Goal: Transaction & Acquisition: Purchase product/service

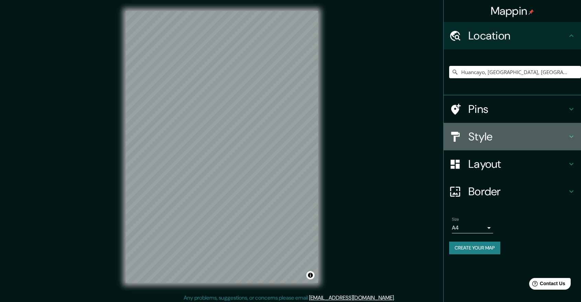
click at [484, 142] on h4 "Style" at bounding box center [517, 137] width 99 height 14
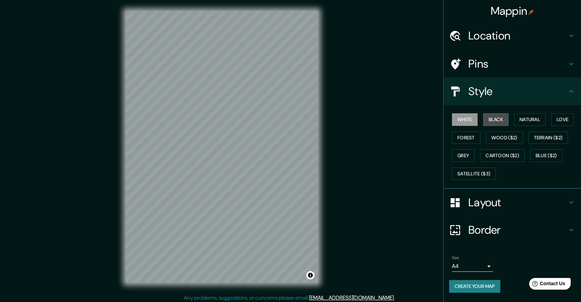
click at [498, 121] on button "Black" at bounding box center [496, 119] width 26 height 13
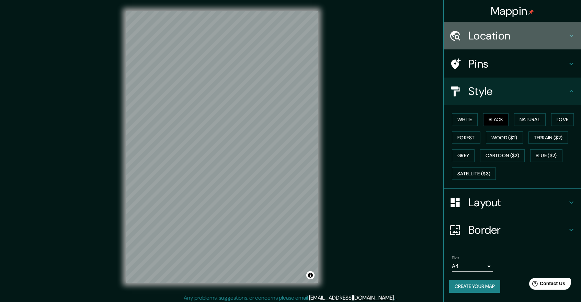
click at [499, 42] on h4 "Location" at bounding box center [517, 36] width 99 height 14
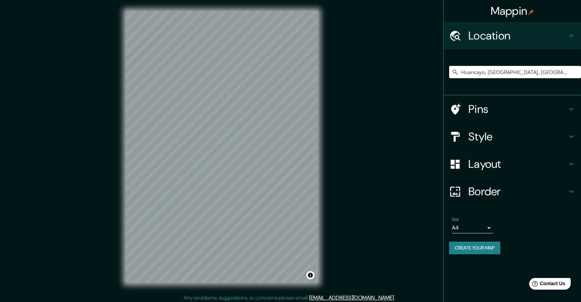
click at [492, 75] on input "Huancayo, Departamento de Junín, Perú" at bounding box center [515, 72] width 132 height 12
drag, startPoint x: 563, startPoint y: 71, endPoint x: 485, endPoint y: 81, distance: 79.0
click at [485, 81] on div "Huancayo, Departamento de Junín, Perú" at bounding box center [515, 72] width 132 height 34
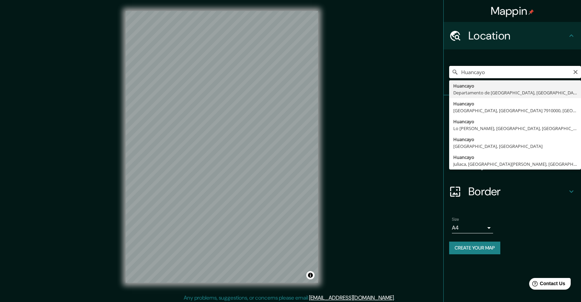
type input "Huancayo, Departamento de Junín, Perú"
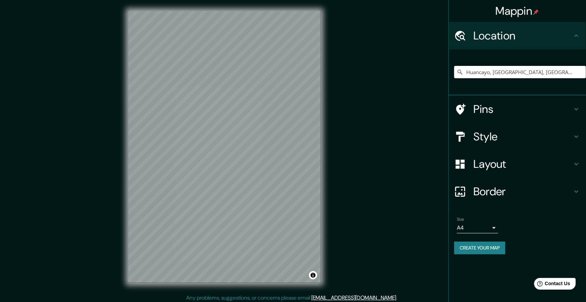
click at [462, 230] on body "Mappin Location Huancayo, Departamento de Junín, Perú Huancayo Departamento de …" at bounding box center [293, 151] width 586 height 302
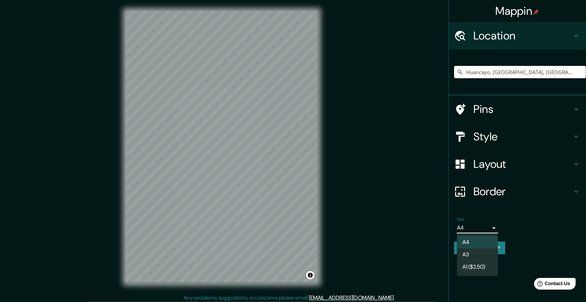
click at [468, 254] on li "A3" at bounding box center [477, 255] width 41 height 12
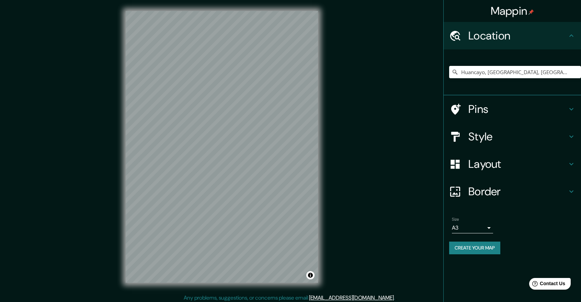
click at [474, 248] on button "Create your map" at bounding box center [474, 248] width 51 height 13
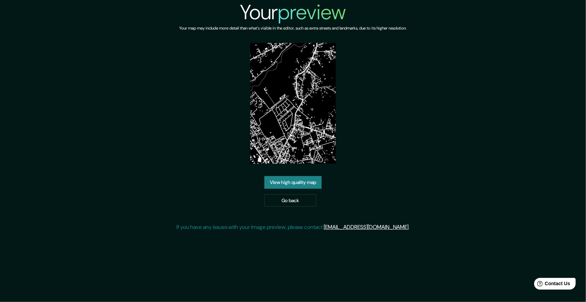
click at [312, 187] on link "View high quality map" at bounding box center [292, 182] width 57 height 13
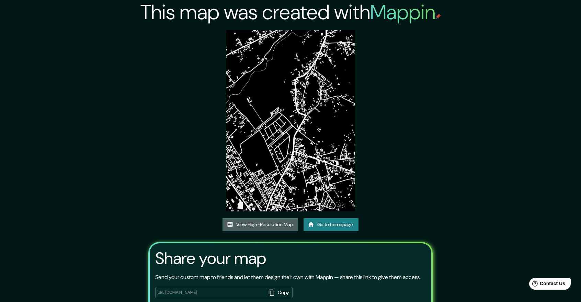
click at [283, 222] on link "View High-Resolution Map" at bounding box center [261, 224] width 76 height 13
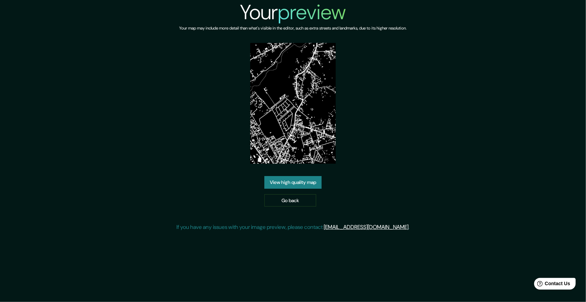
drag, startPoint x: 347, startPoint y: 77, endPoint x: 348, endPoint y: 86, distance: 9.0
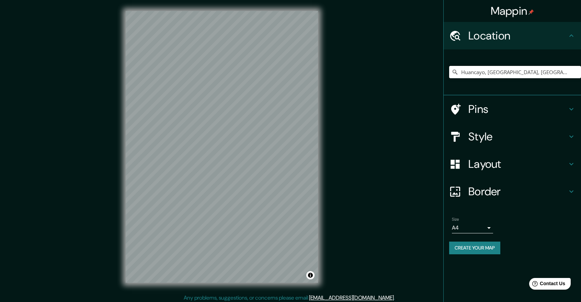
drag, startPoint x: 565, startPoint y: 72, endPoint x: 500, endPoint y: 75, distance: 65.3
click at [500, 75] on input "Huancayo, Departamento de Junín, Perú" at bounding box center [515, 72] width 132 height 12
type input "Huancayo, Departamento de Junín, Perú"
click at [481, 190] on h4 "Border" at bounding box center [517, 192] width 99 height 14
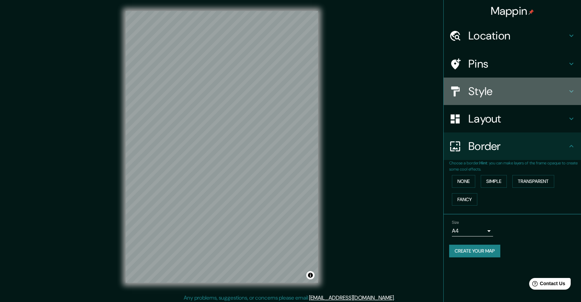
click at [489, 98] on h4 "Style" at bounding box center [517, 91] width 99 height 14
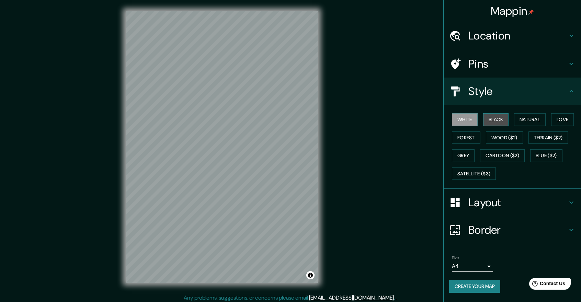
click at [492, 124] on button "Black" at bounding box center [496, 119] width 26 height 13
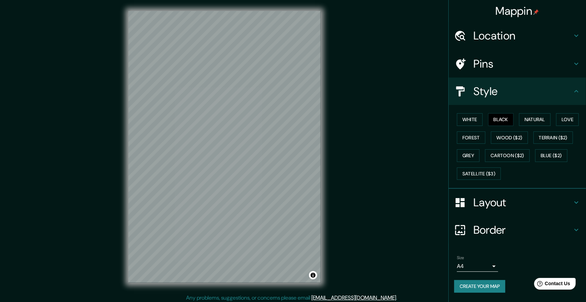
click at [459, 266] on body "Mappin Location Huancayo, Departamento de Junín, Perú Huancayo Departamento de …" at bounding box center [293, 151] width 586 height 302
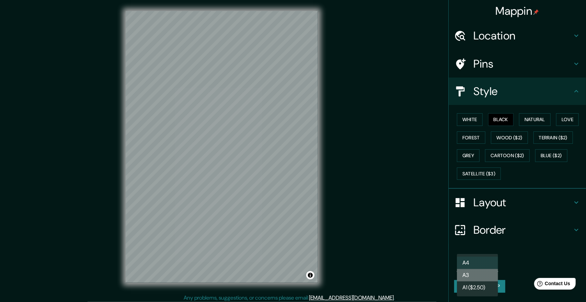
click at [470, 276] on li "A3" at bounding box center [477, 275] width 41 height 12
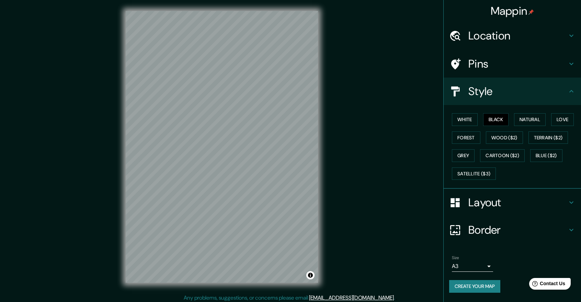
click at [333, 63] on div "Mappin Location Huancayo, Departamento de Junín, Perú Huancayo Departamento de …" at bounding box center [290, 152] width 581 height 305
click at [477, 284] on button "Create your map" at bounding box center [474, 286] width 51 height 13
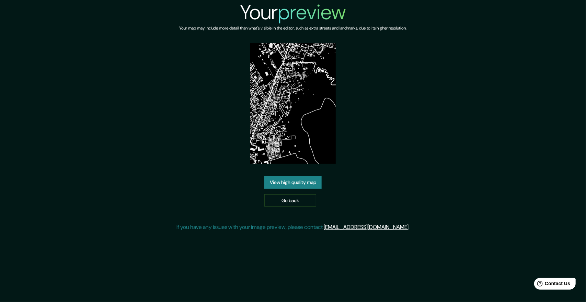
click at [300, 178] on link "View high quality map" at bounding box center [292, 182] width 57 height 13
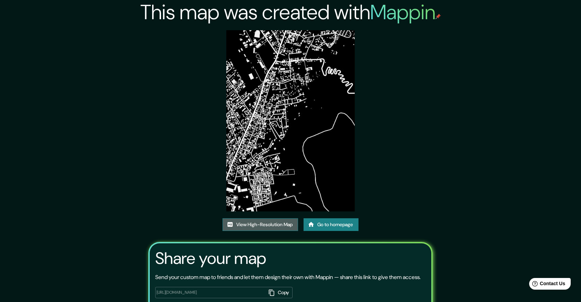
click at [269, 224] on link "View High-Resolution Map" at bounding box center [261, 224] width 76 height 13
drag, startPoint x: 224, startPoint y: 37, endPoint x: 264, endPoint y: 58, distance: 45.3
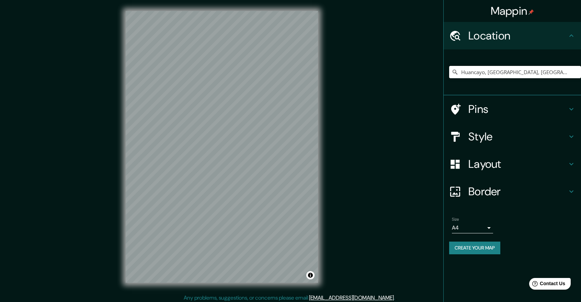
drag, startPoint x: 565, startPoint y: 77, endPoint x: 546, endPoint y: 75, distance: 18.7
click at [546, 75] on input "Huancayo, [GEOGRAPHIC_DATA], [GEOGRAPHIC_DATA]" at bounding box center [515, 72] width 132 height 12
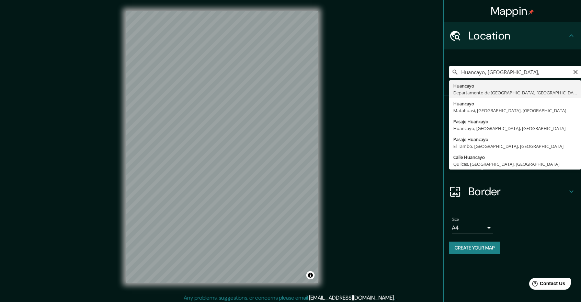
type input "Huancayo, [GEOGRAPHIC_DATA], [GEOGRAPHIC_DATA]"
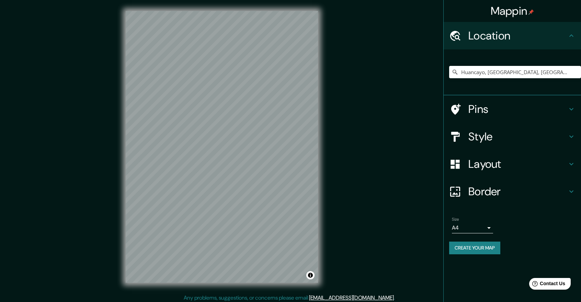
click at [481, 169] on h4 "Layout" at bounding box center [517, 164] width 99 height 14
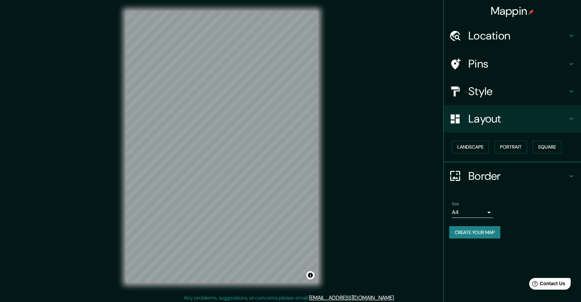
click at [488, 95] on h4 "Style" at bounding box center [517, 91] width 99 height 14
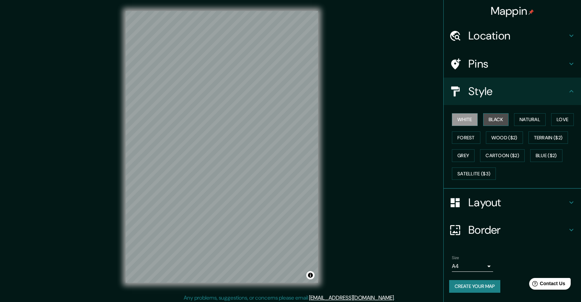
click at [488, 118] on button "Black" at bounding box center [496, 119] width 26 height 13
click at [334, 116] on div "Mappin Location Huancayo, Departamento de Junín, Perú Pins Style White Black Na…" at bounding box center [290, 152] width 581 height 305
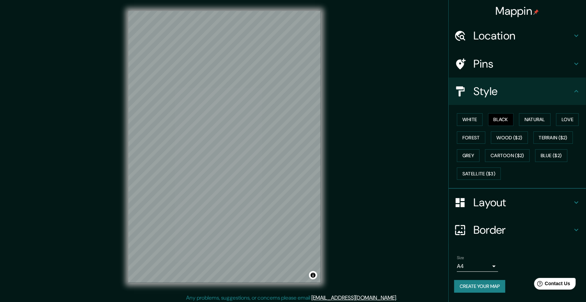
click at [462, 260] on body "Mappin Location Huancayo, Departamento de Junín, Perú Pins Style White Black Na…" at bounding box center [293, 151] width 586 height 302
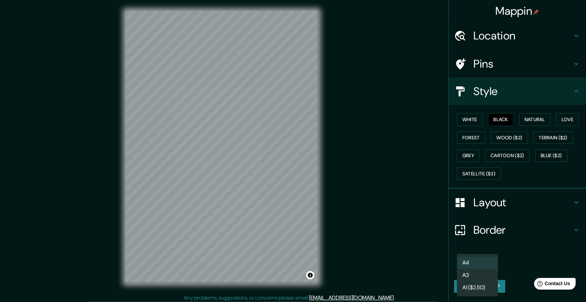
click at [475, 276] on li "A3" at bounding box center [477, 275] width 41 height 12
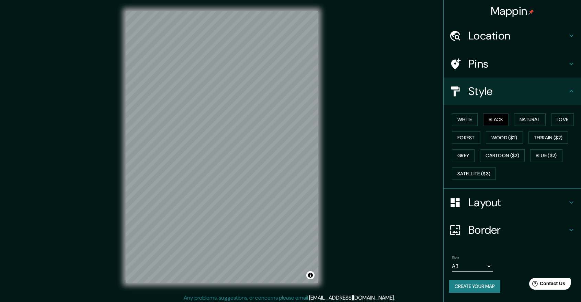
click at [376, 242] on div "Mappin Location Huancayo, Departamento de Junín, Perú Pins Style White Black Na…" at bounding box center [290, 152] width 581 height 305
click at [484, 287] on button "Create your map" at bounding box center [474, 286] width 51 height 13
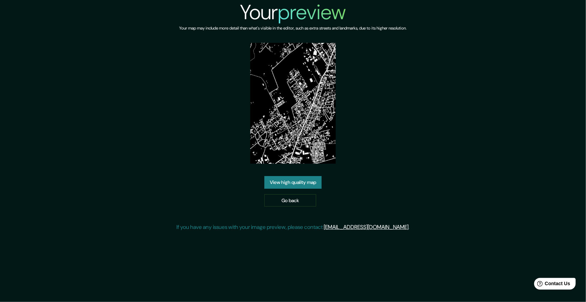
click at [297, 190] on div "View high quality map Go back" at bounding box center [292, 191] width 57 height 31
click at [302, 185] on link "View high quality map" at bounding box center [292, 182] width 57 height 13
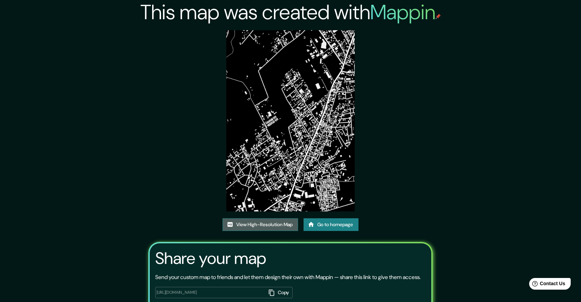
click at [274, 225] on link "View High-Resolution Map" at bounding box center [261, 224] width 76 height 13
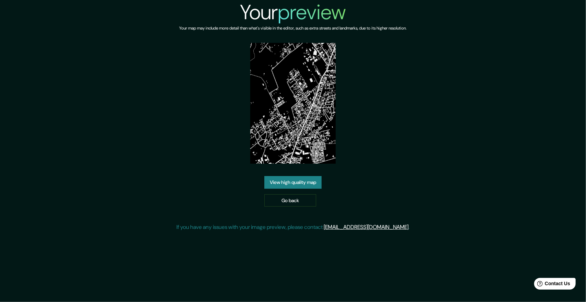
drag, startPoint x: 262, startPoint y: 100, endPoint x: 288, endPoint y: 107, distance: 27.4
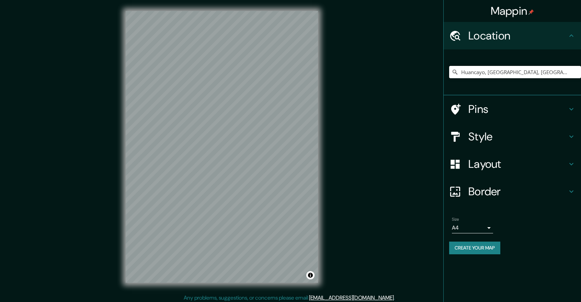
click at [504, 75] on input "Huancayo, Departamento de Junín, Perú" at bounding box center [515, 72] width 132 height 12
drag, startPoint x: 571, startPoint y: 73, endPoint x: 491, endPoint y: 82, distance: 80.8
click at [491, 82] on div "Huancayo, Departamento de Junín, Perú" at bounding box center [515, 72] width 132 height 34
click at [505, 72] on input "Huancayo, D" at bounding box center [515, 72] width 132 height 12
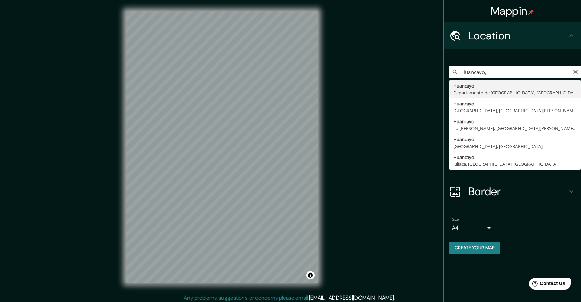
type input "Huancayo, [GEOGRAPHIC_DATA], [GEOGRAPHIC_DATA]"
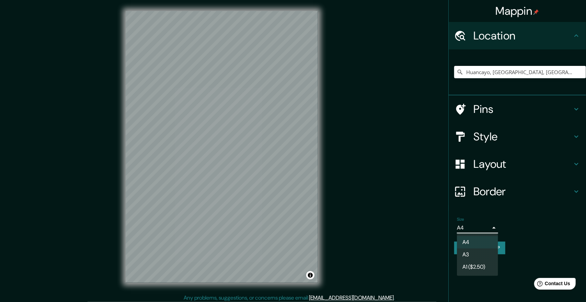
click at [483, 226] on body "Mappin Location [GEOGRAPHIC_DATA], [GEOGRAPHIC_DATA], [GEOGRAPHIC_DATA] Pins St…" at bounding box center [293, 151] width 586 height 302
click at [479, 254] on li "A3" at bounding box center [477, 255] width 41 height 12
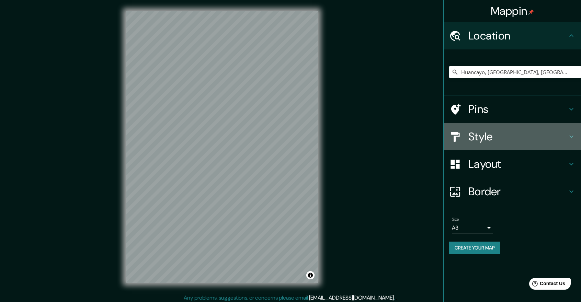
click at [487, 135] on h4 "Style" at bounding box center [517, 137] width 99 height 14
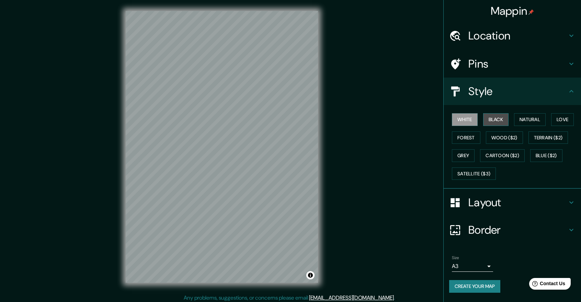
click at [488, 123] on button "Black" at bounding box center [496, 119] width 26 height 13
click at [479, 285] on button "Create your map" at bounding box center [474, 286] width 51 height 13
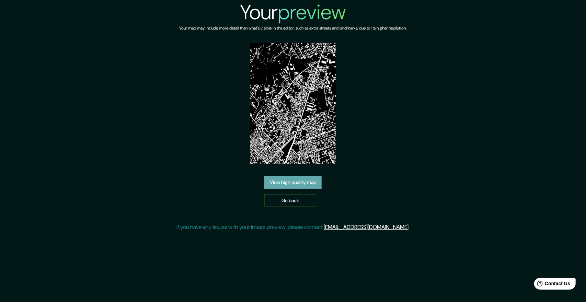
click at [312, 185] on link "View high quality map" at bounding box center [292, 182] width 57 height 13
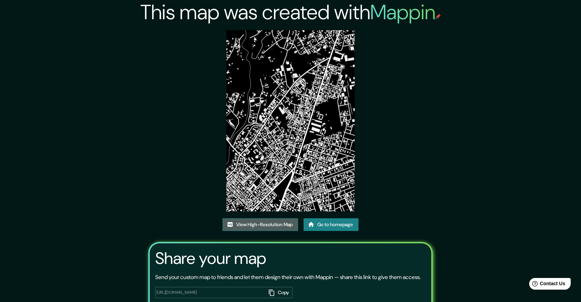
click at [248, 224] on link "View High-Resolution Map" at bounding box center [261, 224] width 76 height 13
drag, startPoint x: 224, startPoint y: 122, endPoint x: 230, endPoint y: 123, distance: 5.7
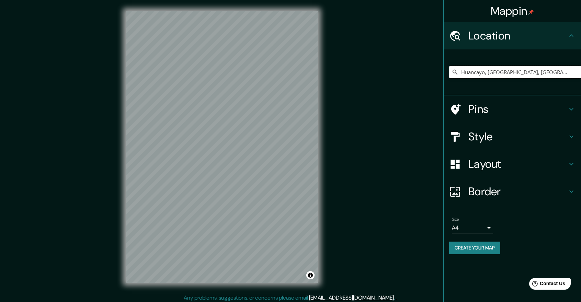
drag, startPoint x: 563, startPoint y: 72, endPoint x: 482, endPoint y: 76, distance: 80.8
click at [482, 76] on input "Huancayo, [GEOGRAPHIC_DATA], [GEOGRAPHIC_DATA]" at bounding box center [515, 72] width 132 height 12
click at [501, 72] on input "Huancay" at bounding box center [515, 72] width 132 height 12
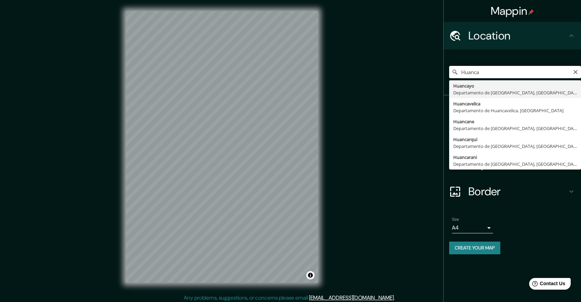
type input "Huancayo, [GEOGRAPHIC_DATA], [GEOGRAPHIC_DATA]"
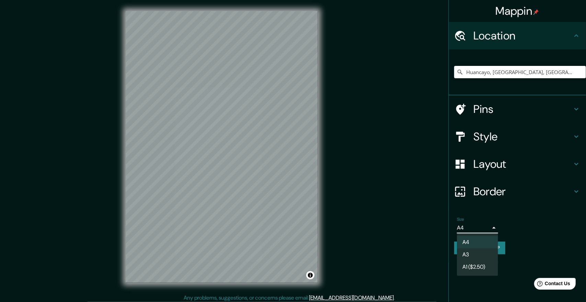
click at [475, 227] on body "Mappin Location [GEOGRAPHIC_DATA], [GEOGRAPHIC_DATA], [GEOGRAPHIC_DATA] Pins St…" at bounding box center [293, 151] width 586 height 302
click at [473, 257] on li "A3" at bounding box center [477, 255] width 41 height 12
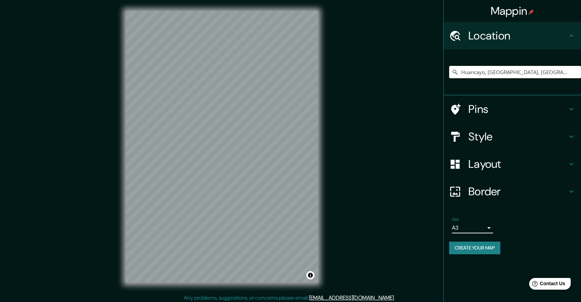
click at [507, 135] on h4 "Style" at bounding box center [517, 137] width 99 height 14
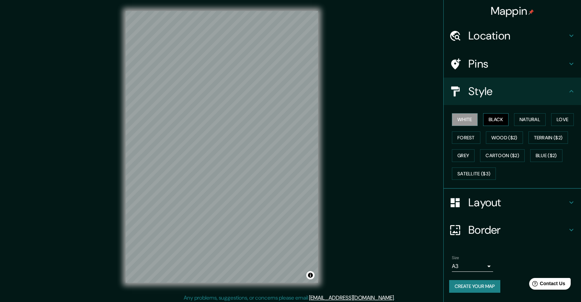
click at [499, 117] on button "Black" at bounding box center [496, 119] width 26 height 13
click at [481, 288] on button "Create your map" at bounding box center [474, 286] width 51 height 13
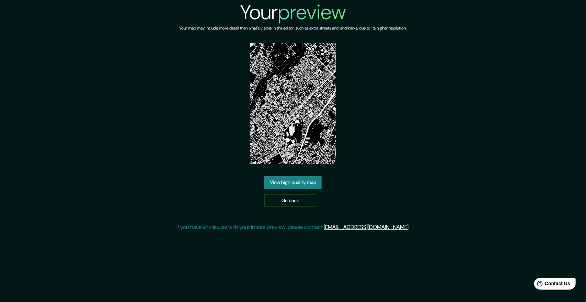
click at [295, 181] on link "View high quality map" at bounding box center [292, 182] width 57 height 13
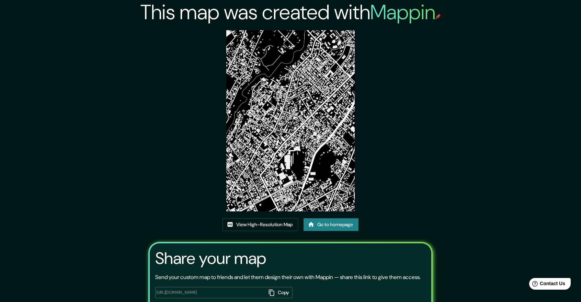
click at [280, 55] on img at bounding box center [290, 120] width 128 height 181
click at [259, 221] on link "View High-Resolution Map" at bounding box center [261, 224] width 76 height 13
drag, startPoint x: 292, startPoint y: 98, endPoint x: 306, endPoint y: 92, distance: 15.2
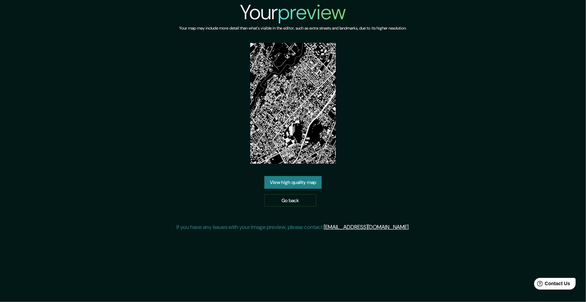
drag, startPoint x: 303, startPoint y: 93, endPoint x: 316, endPoint y: 101, distance: 15.4
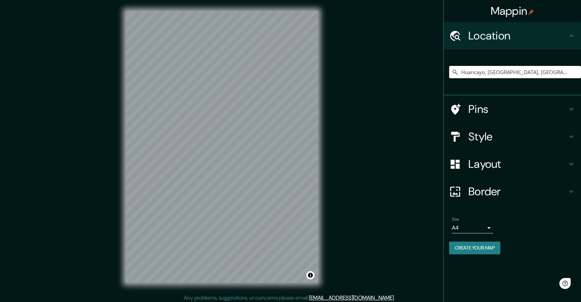
click at [550, 70] on input "Huancayo, [GEOGRAPHIC_DATA], [GEOGRAPHIC_DATA]" at bounding box center [515, 72] width 132 height 12
drag, startPoint x: 561, startPoint y: 71, endPoint x: 479, endPoint y: 73, distance: 81.8
click at [479, 73] on input "Huancayo, [GEOGRAPHIC_DATA], [GEOGRAPHIC_DATA]" at bounding box center [515, 72] width 132 height 12
click at [494, 72] on input "Huanca" at bounding box center [515, 72] width 132 height 12
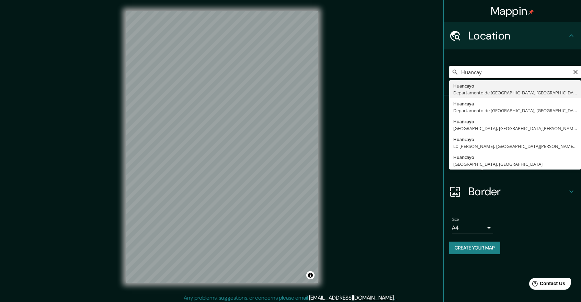
type input "Huancayo, [GEOGRAPHIC_DATA], [GEOGRAPHIC_DATA]"
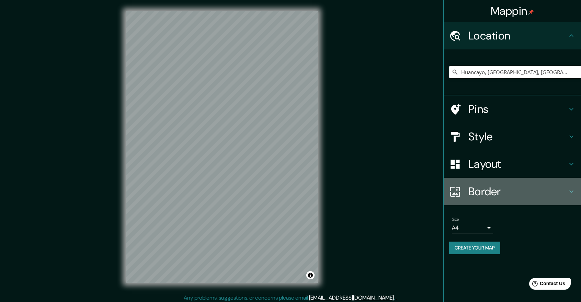
click at [487, 196] on h4 "Border" at bounding box center [517, 192] width 99 height 14
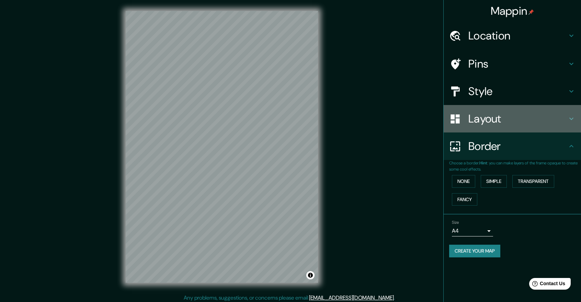
click at [489, 121] on h4 "Layout" at bounding box center [517, 119] width 99 height 14
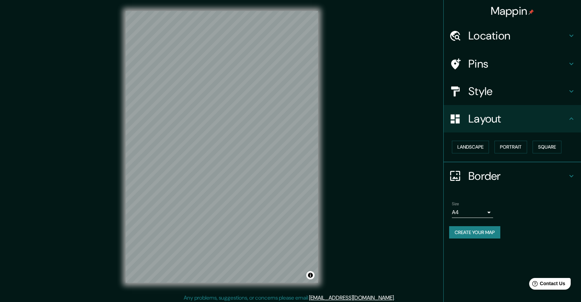
click at [496, 93] on h4 "Style" at bounding box center [517, 91] width 99 height 14
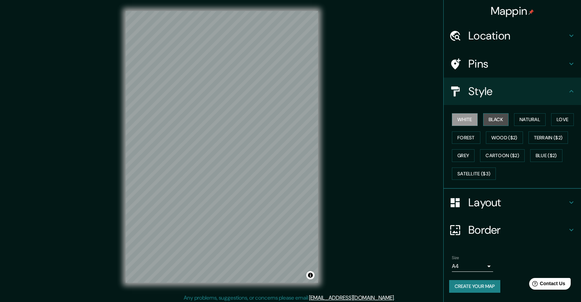
click at [499, 121] on button "Black" at bounding box center [496, 119] width 26 height 13
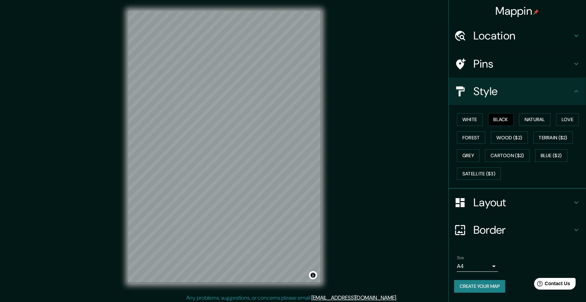
click at [464, 265] on body "Mappin Location [GEOGRAPHIC_DATA], [GEOGRAPHIC_DATA], [GEOGRAPHIC_DATA] Pins St…" at bounding box center [293, 151] width 586 height 302
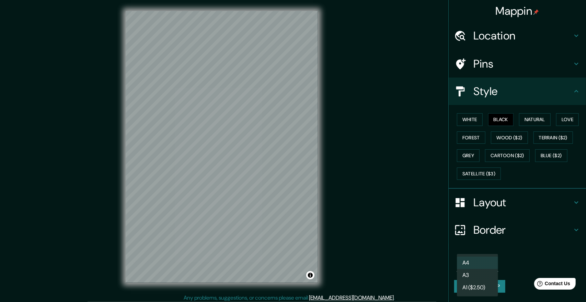
click at [479, 276] on li "A3" at bounding box center [477, 275] width 41 height 12
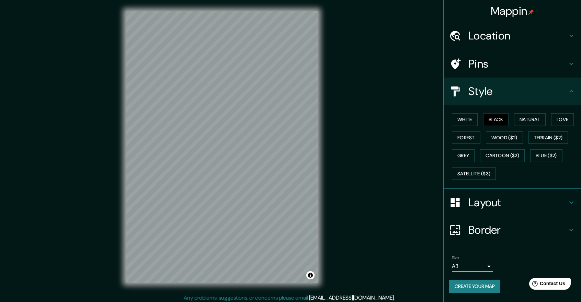
drag, startPoint x: 481, startPoint y: 290, endPoint x: 483, endPoint y: 285, distance: 4.8
click at [483, 285] on button "Create your map" at bounding box center [474, 286] width 51 height 13
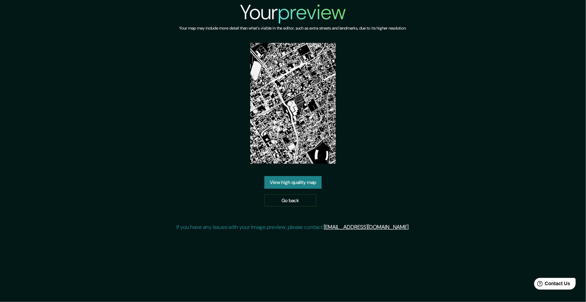
click at [300, 185] on link "View high quality map" at bounding box center [292, 182] width 57 height 13
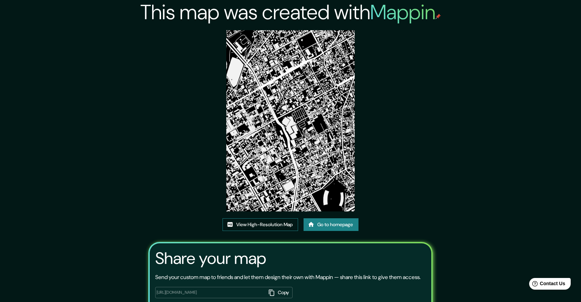
click at [275, 224] on link "View High-Resolution Map" at bounding box center [261, 224] width 76 height 13
drag, startPoint x: 339, startPoint y: 117, endPoint x: 349, endPoint y: 103, distance: 17.5
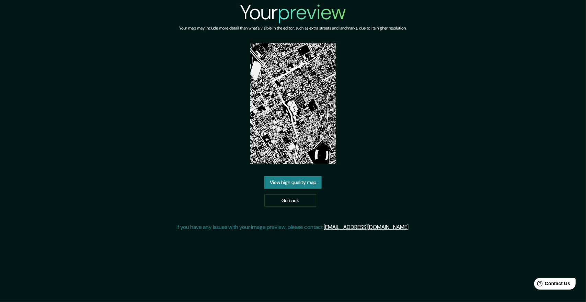
drag, startPoint x: 348, startPoint y: 97, endPoint x: 366, endPoint y: 97, distance: 18.2
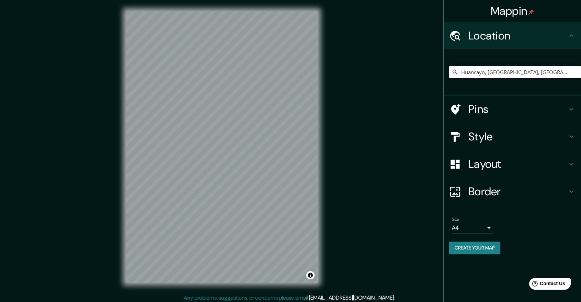
drag, startPoint x: 570, startPoint y: 73, endPoint x: 485, endPoint y: 81, distance: 85.6
click at [485, 81] on div "Huancayo, [GEOGRAPHIC_DATA], [GEOGRAPHIC_DATA]" at bounding box center [515, 72] width 132 height 34
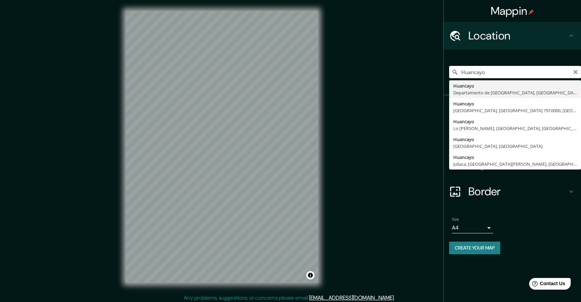
type input "Huancayo, [GEOGRAPHIC_DATA], [GEOGRAPHIC_DATA]"
